Goal: Book appointment/travel/reservation

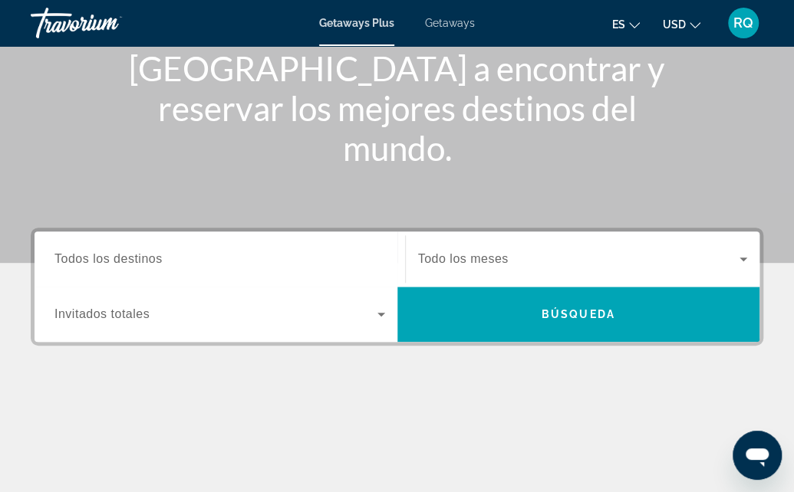
scroll to position [203, 0]
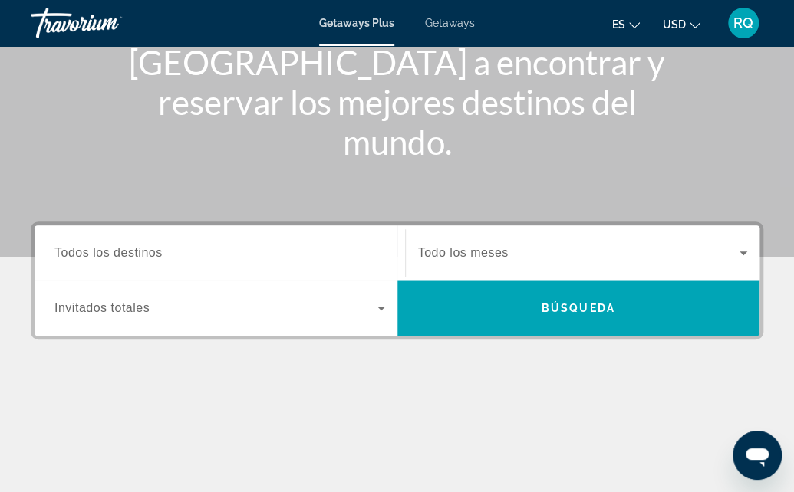
click at [379, 305] on icon "Search widget" at bounding box center [381, 308] width 18 height 18
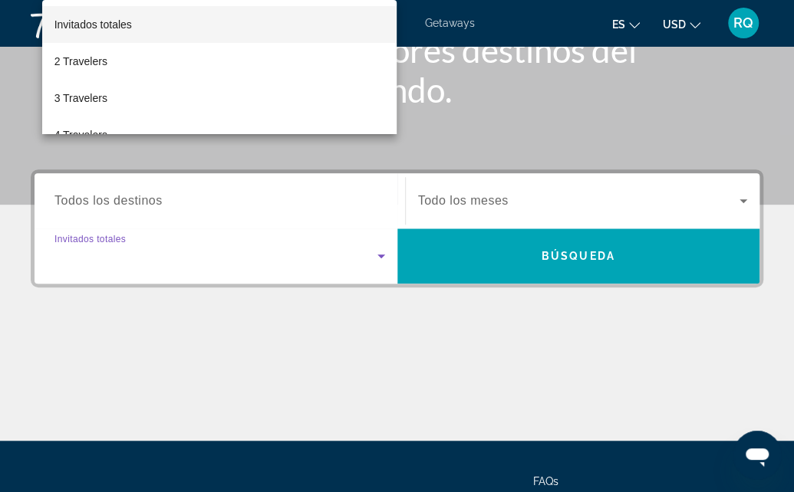
scroll to position [374, 0]
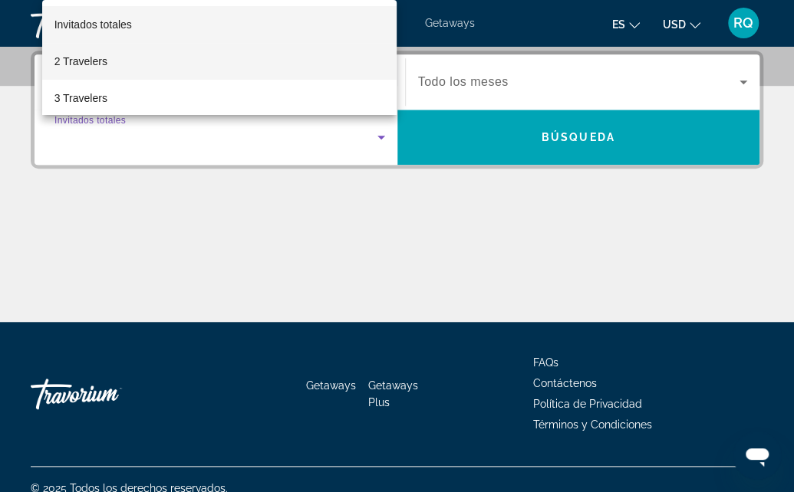
click at [99, 70] on span "2 Travelers" at bounding box center [80, 61] width 53 height 18
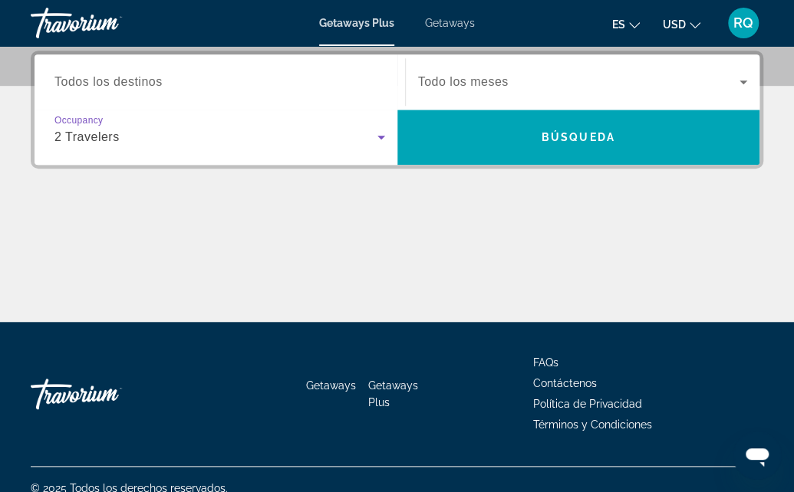
click at [500, 79] on span "Todo los meses" at bounding box center [463, 81] width 91 height 13
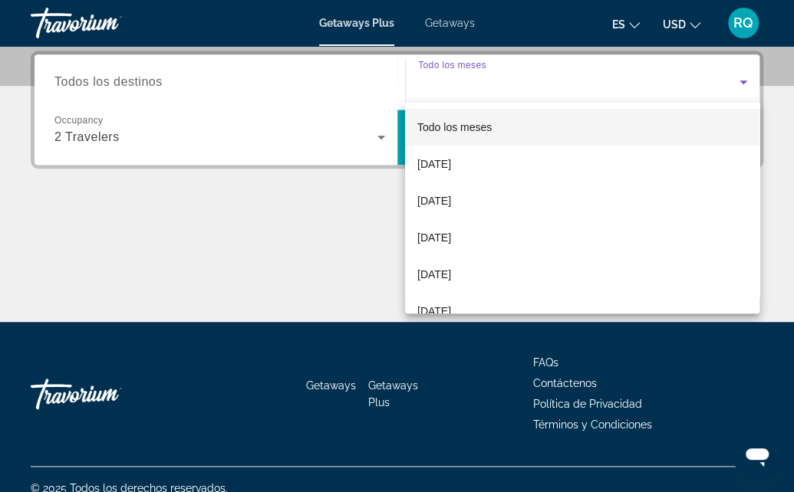
click at [500, 79] on div at bounding box center [397, 246] width 794 height 492
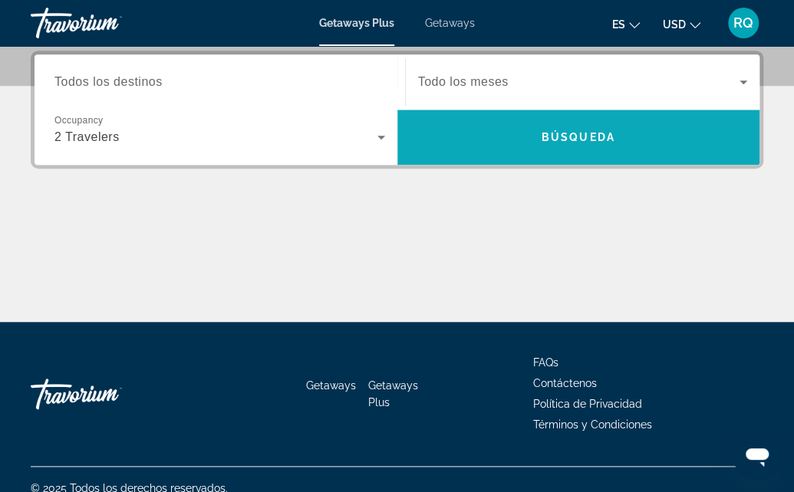
click at [543, 127] on span "Search widget" at bounding box center [578, 137] width 363 height 37
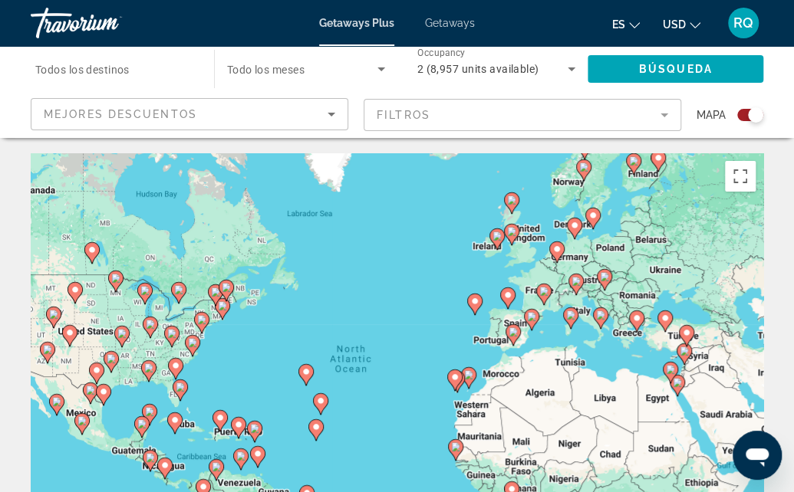
click at [110, 69] on span "Todos los destinos" at bounding box center [82, 70] width 94 height 12
click at [110, 69] on input "Destination Todos los destinos" at bounding box center [114, 70] width 159 height 18
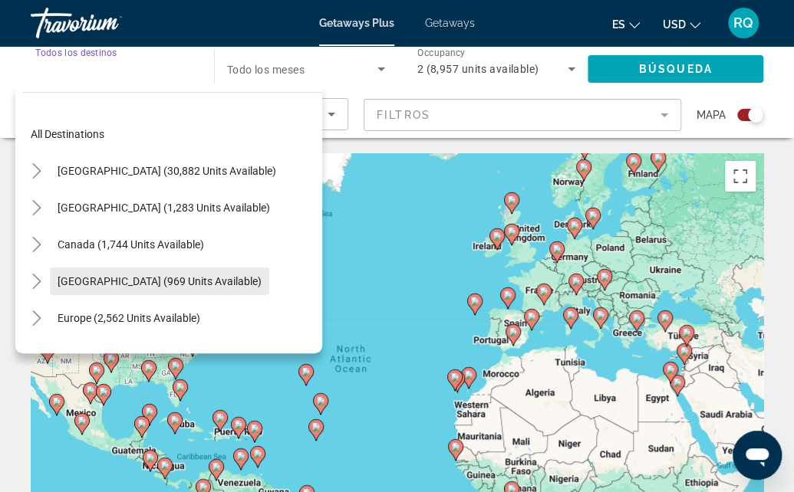
click at [121, 280] on span "[GEOGRAPHIC_DATA] (969 units available)" at bounding box center [160, 281] width 204 height 12
type input "**********"
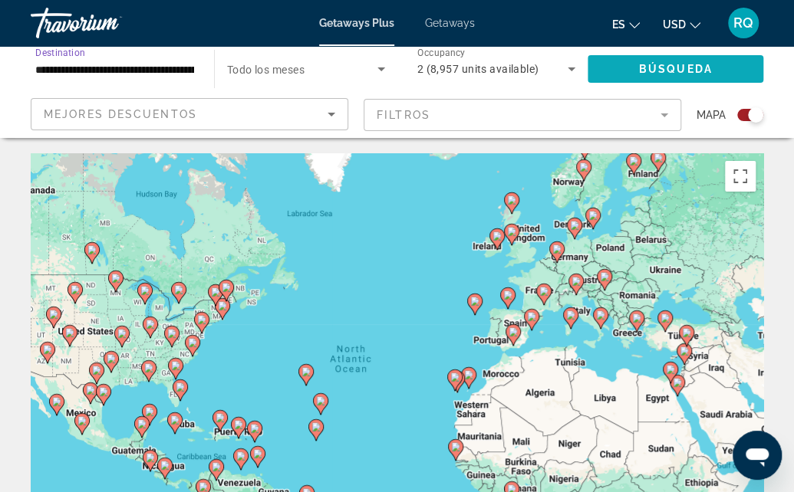
click at [644, 69] on span "Búsqueda" at bounding box center [676, 69] width 74 height 12
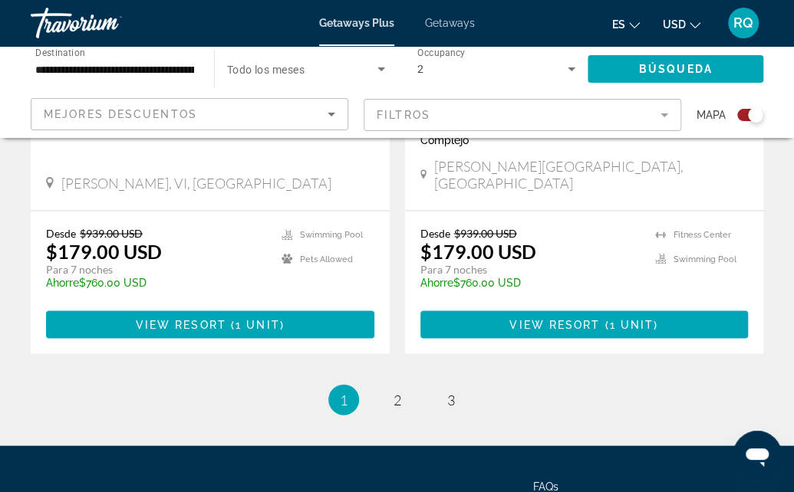
scroll to position [3518, 0]
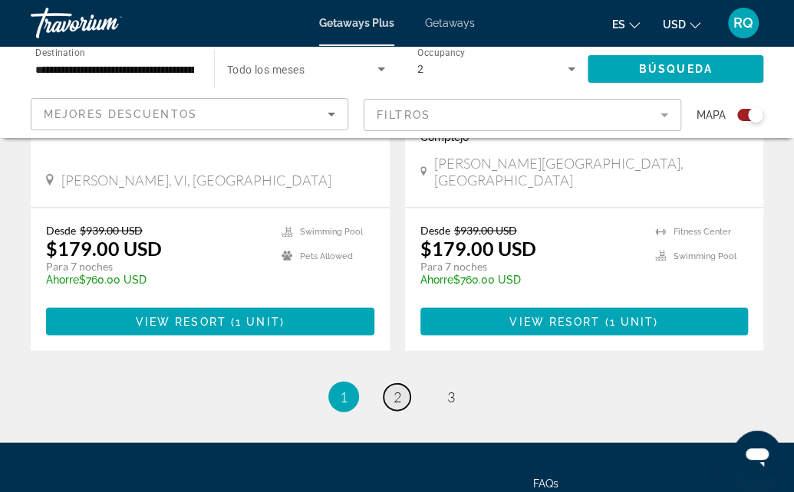
click at [393, 388] on span "2" at bounding box center [397, 396] width 8 height 17
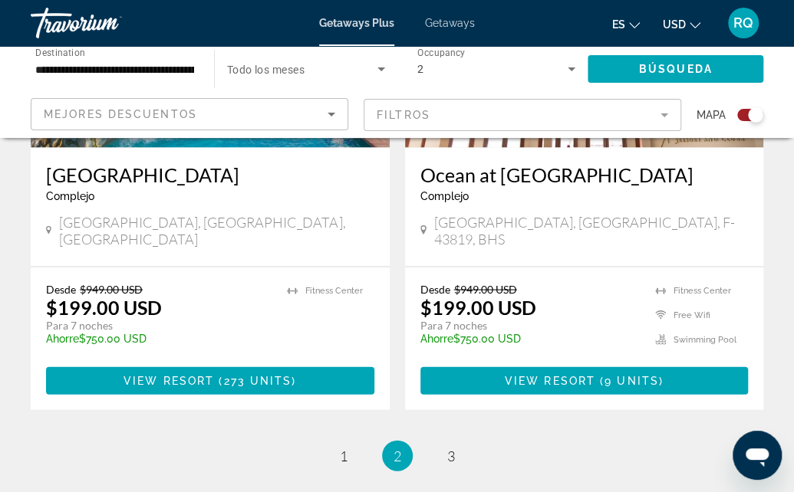
scroll to position [3597, 0]
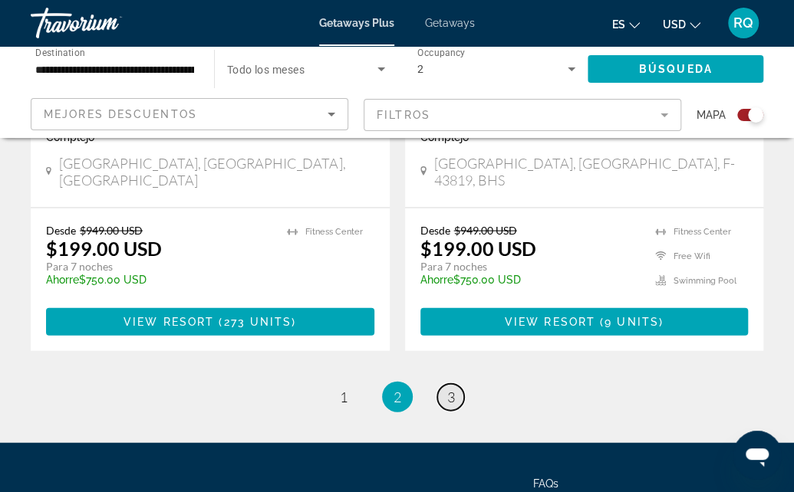
click at [446, 384] on link "page 3" at bounding box center [450, 397] width 27 height 27
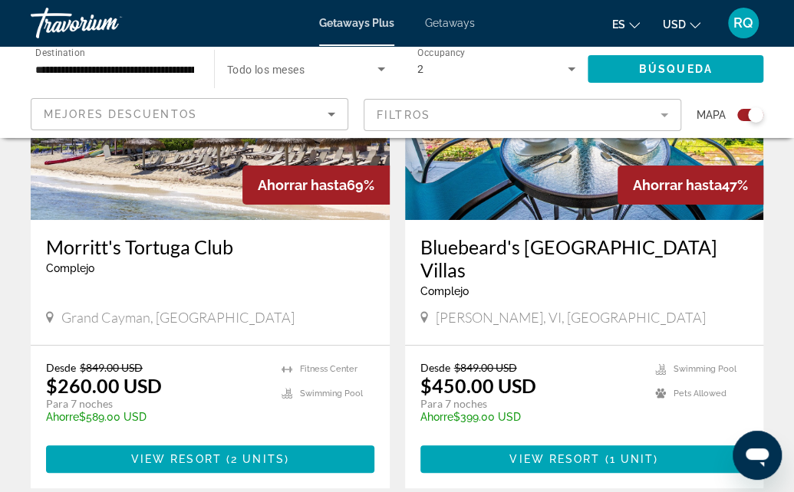
scroll to position [2290, 0]
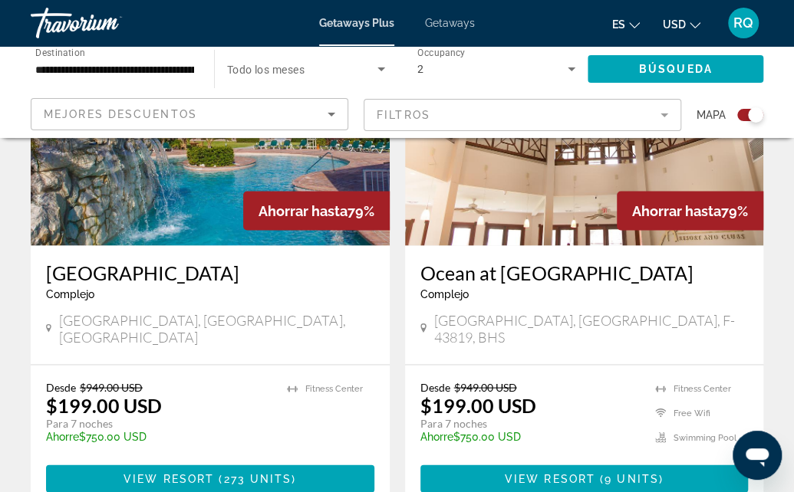
scroll to position [3442, 0]
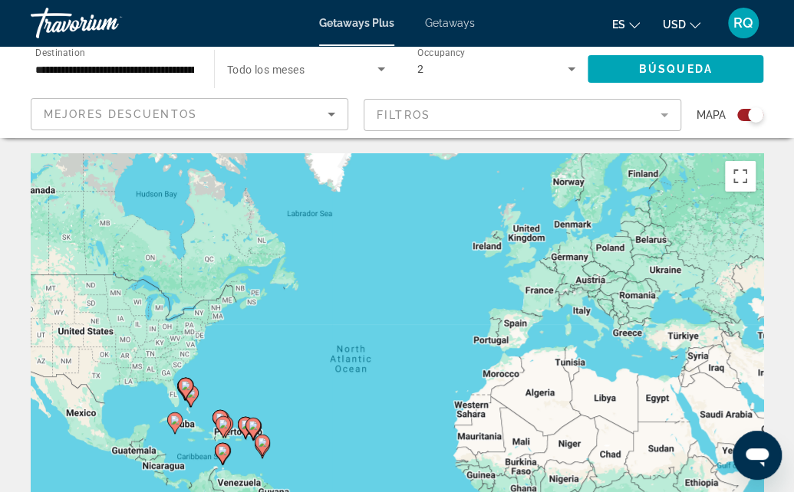
click at [336, 120] on icon "Sort by" at bounding box center [331, 114] width 18 height 18
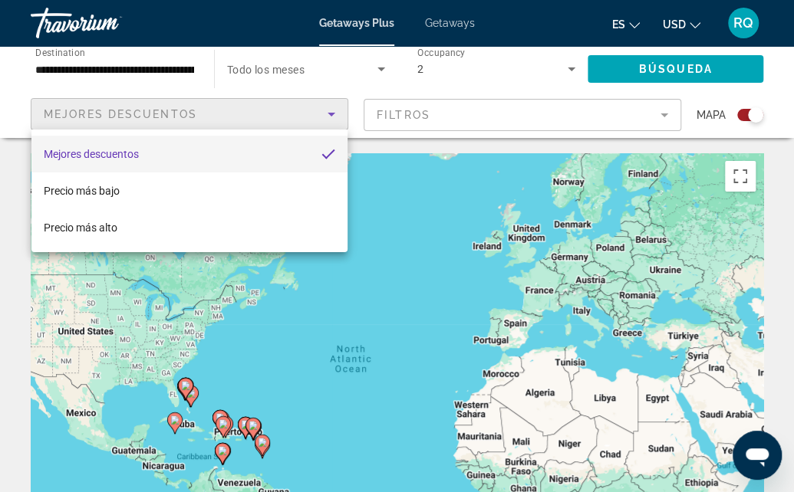
click at [312, 116] on div at bounding box center [397, 246] width 794 height 492
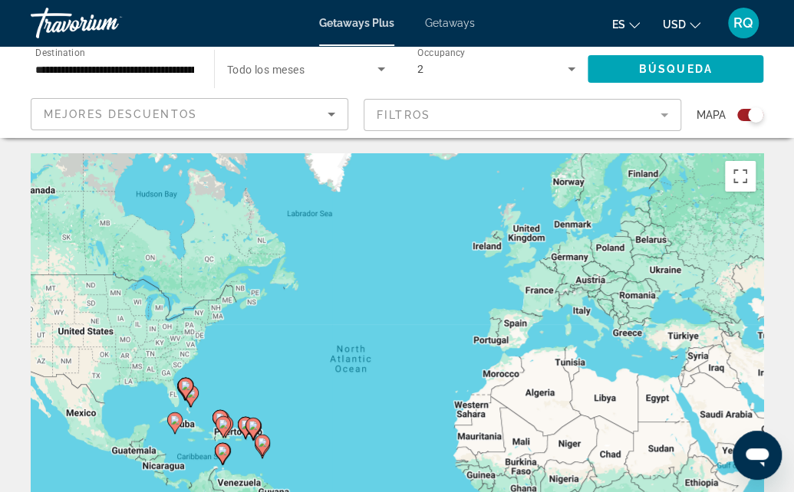
click at [663, 115] on mat-form-field "Filtros" at bounding box center [523, 115] width 318 height 32
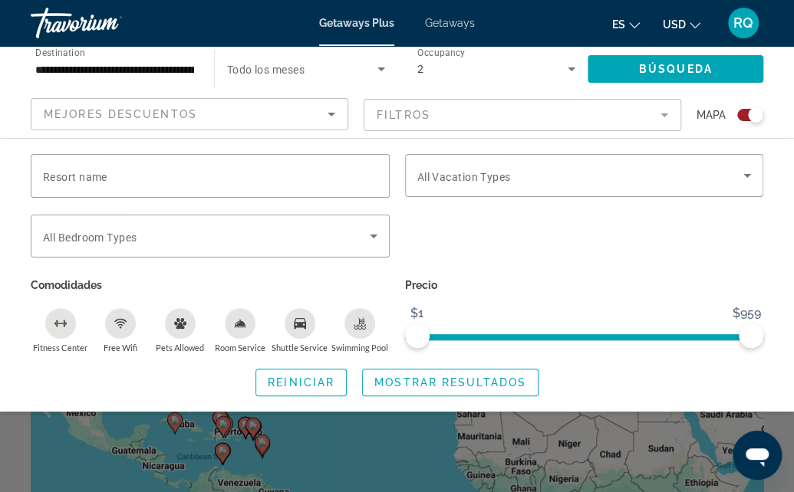
click at [661, 115] on mat-form-field "Filtros" at bounding box center [523, 115] width 318 height 32
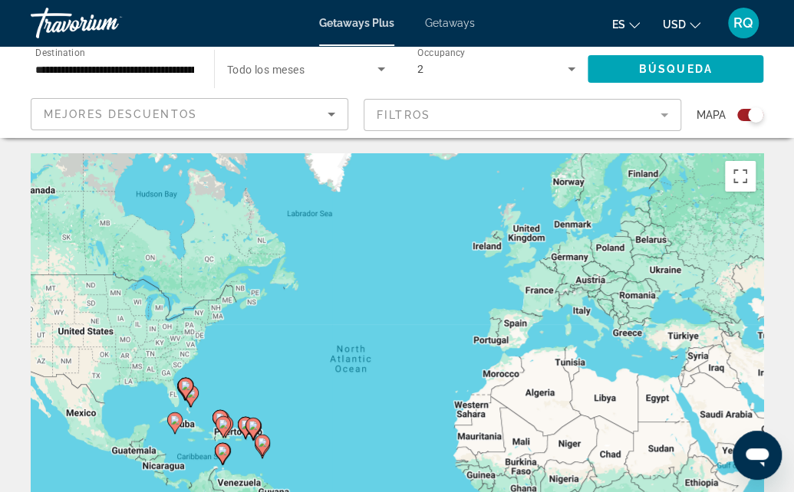
click at [660, 116] on mat-form-field "Filtros" at bounding box center [523, 115] width 318 height 32
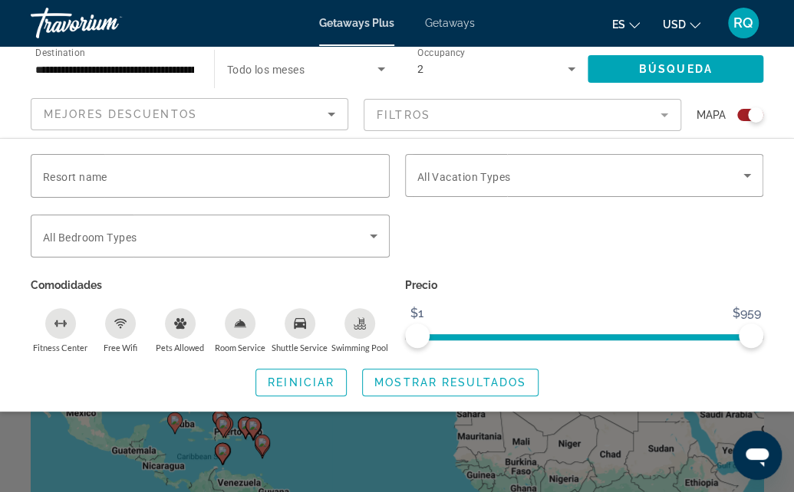
click at [215, 72] on div "Start Month Todo los meses" at bounding box center [306, 69] width 183 height 43
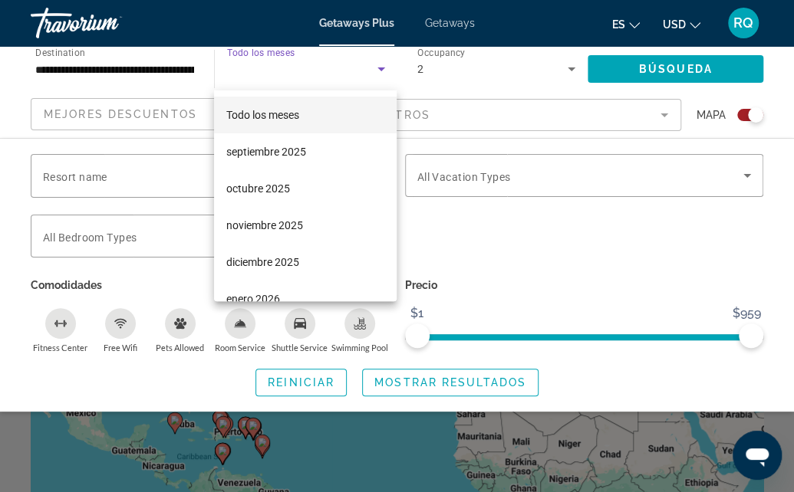
click at [165, 69] on div at bounding box center [397, 246] width 794 height 492
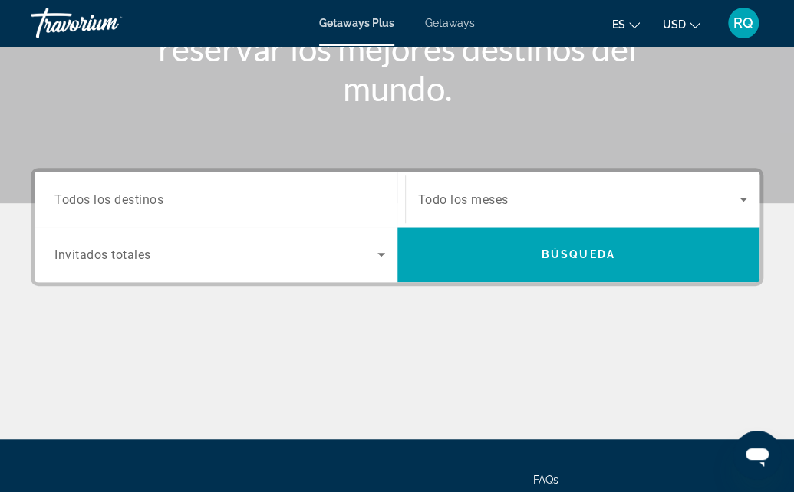
scroll to position [258, 0]
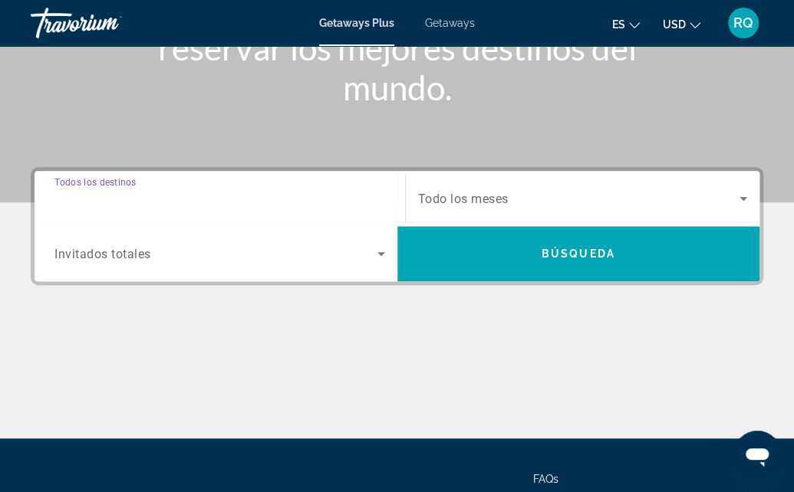
click at [185, 202] on input "Destination Todos los destinos" at bounding box center [219, 199] width 331 height 18
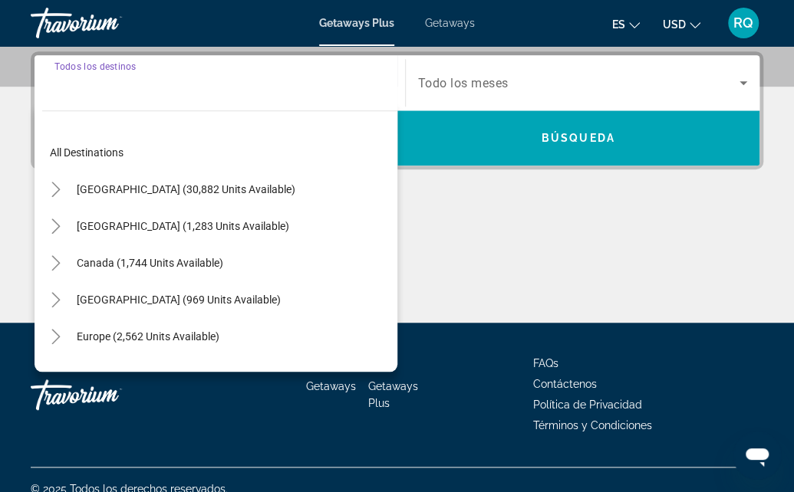
scroll to position [374, 0]
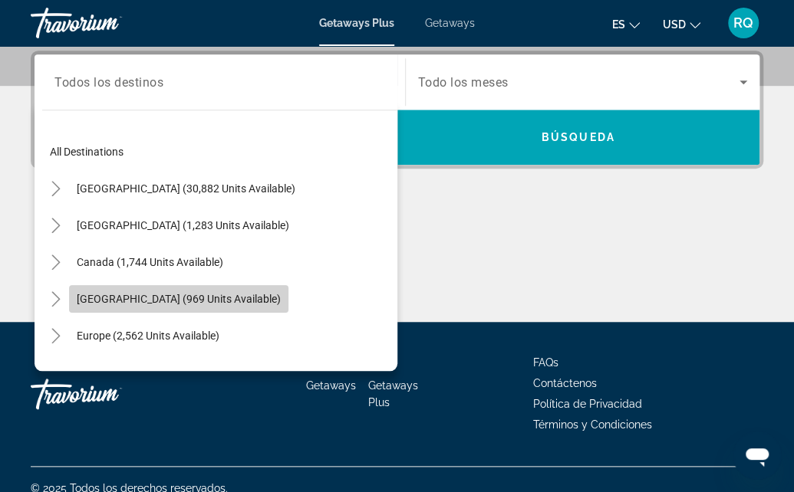
click at [185, 288] on span "Search widget" at bounding box center [178, 299] width 219 height 37
type input "**********"
